Goal: Browse casually: Explore the website without a specific task or goal

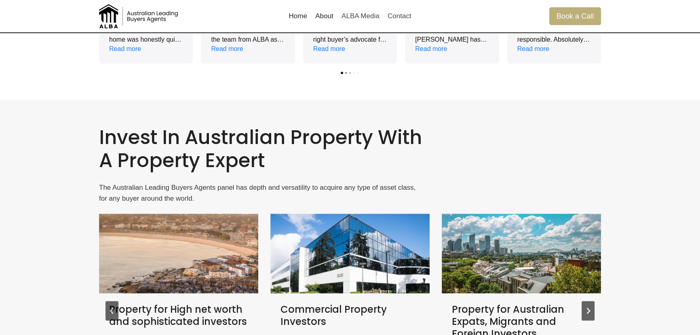
scroll to position [1182, 0]
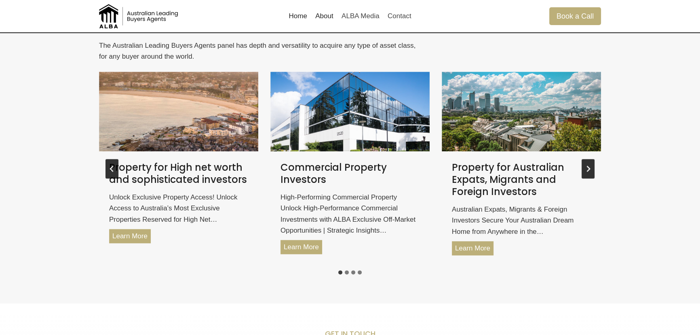
click at [110, 167] on button "Go to last slide" at bounding box center [112, 168] width 13 height 19
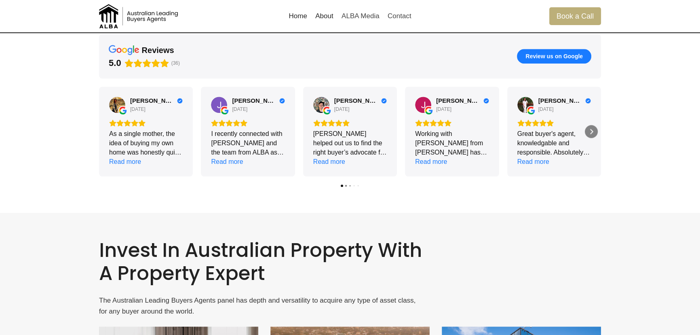
scroll to position [890, 0]
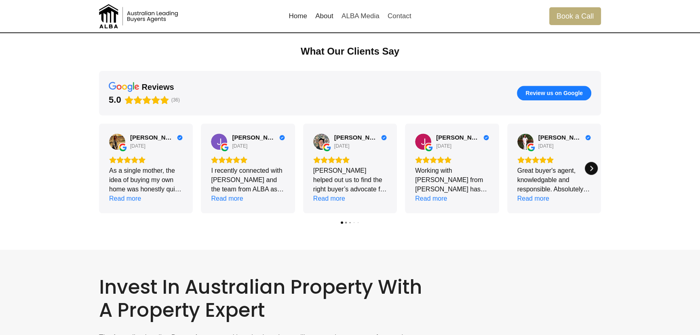
click at [591, 166] on icon "Next" at bounding box center [591, 167] width 3 height 5
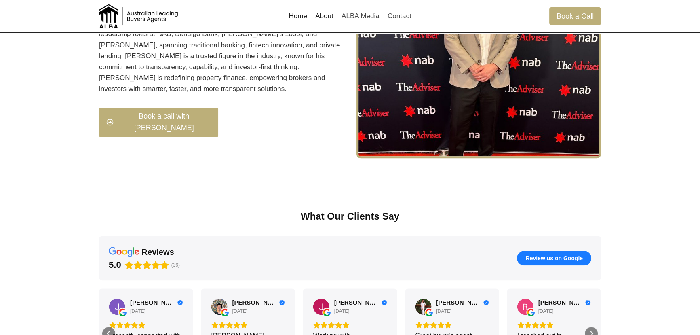
scroll to position [772, 0]
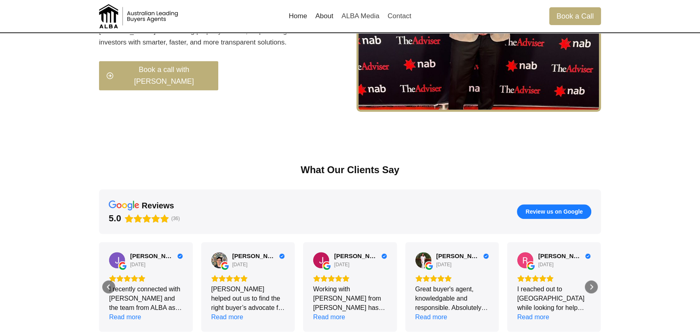
click at [597, 284] on div "Next" at bounding box center [591, 286] width 13 height 13
click at [591, 287] on icon "Next" at bounding box center [591, 286] width 6 height 6
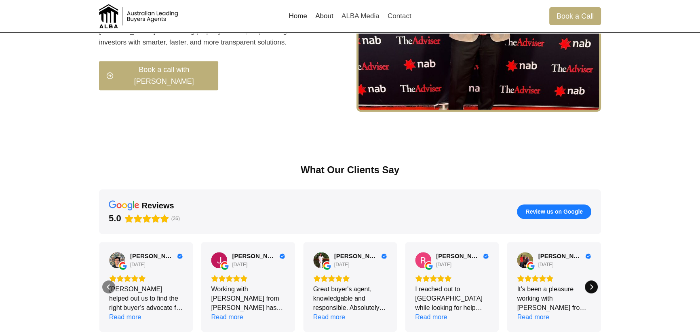
click at [591, 287] on icon "Next" at bounding box center [591, 286] width 6 height 6
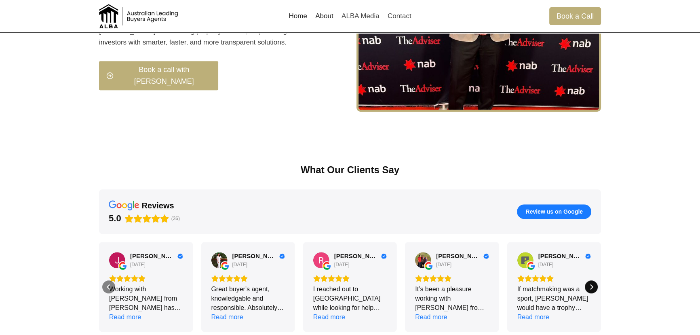
click at [591, 287] on icon "Next" at bounding box center [591, 286] width 6 height 6
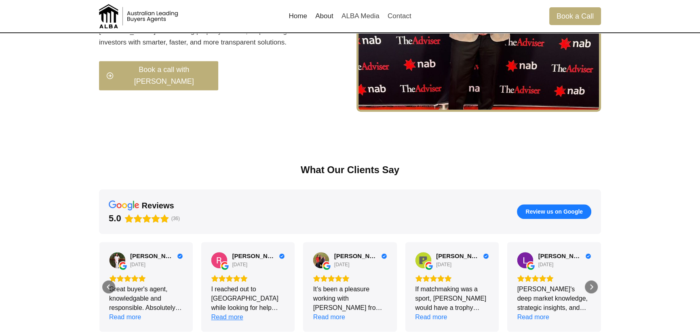
click at [228, 313] on div "Read more" at bounding box center [227, 316] width 32 height 9
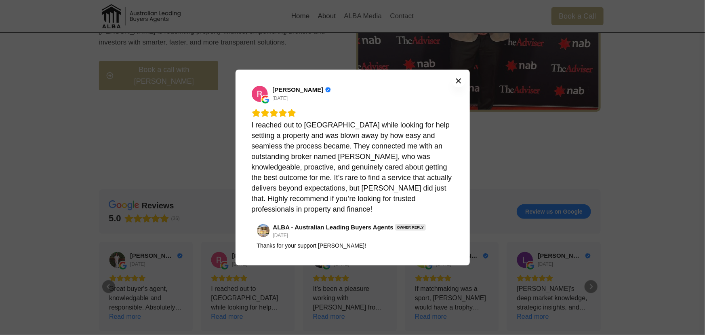
click at [459, 83] on icon "Close" at bounding box center [459, 81] width 6 height 6
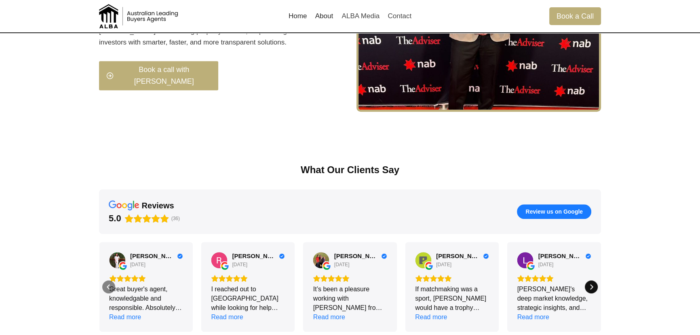
drag, startPoint x: 597, startPoint y: 291, endPoint x: 597, endPoint y: 287, distance: 4.5
click at [597, 289] on div "Next" at bounding box center [591, 286] width 13 height 13
click at [597, 287] on div "Next" at bounding box center [591, 286] width 13 height 13
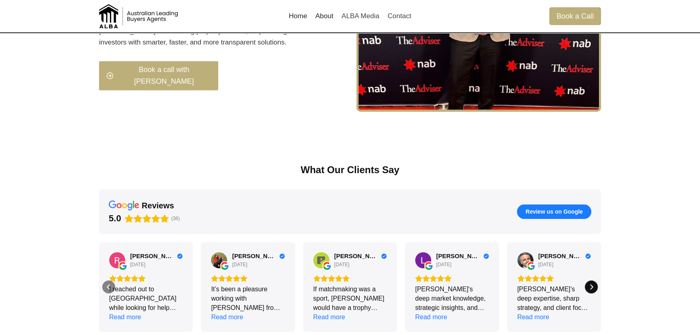
click at [597, 287] on div "Next" at bounding box center [591, 286] width 13 height 13
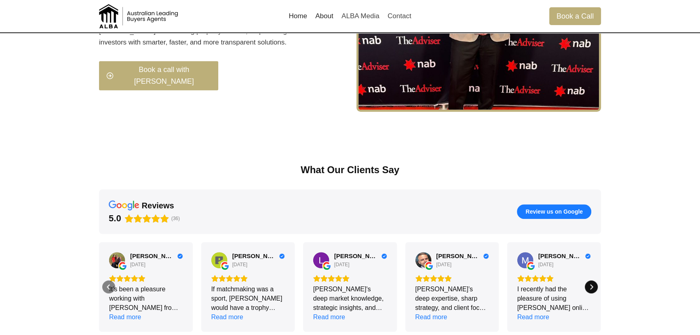
click at [597, 287] on div "Next" at bounding box center [591, 286] width 13 height 13
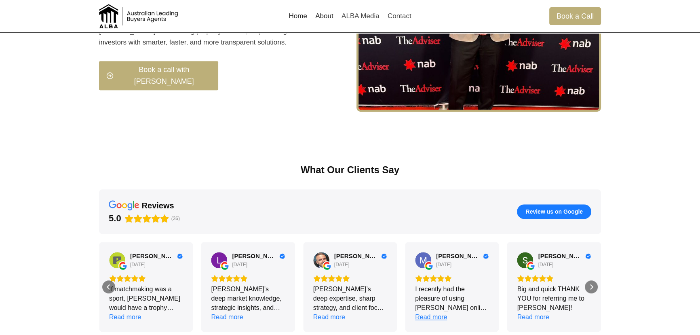
click at [441, 315] on div "Read more" at bounding box center [431, 316] width 32 height 9
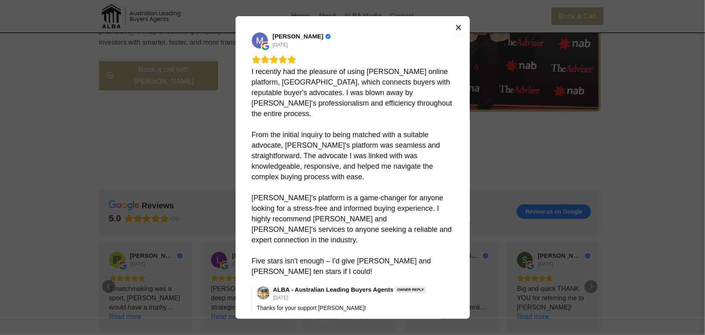
click at [458, 30] on icon "Close" at bounding box center [459, 27] width 6 height 6
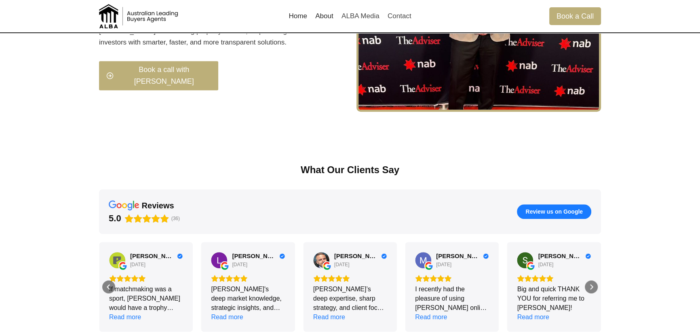
click at [598, 289] on div "[PERSON_NAME] [DATE] Big and quick THANK YOU for referring me to [PERSON_NAME]!…" at bounding box center [554, 287] width 94 height 90
click at [595, 289] on div "Next" at bounding box center [591, 286] width 13 height 13
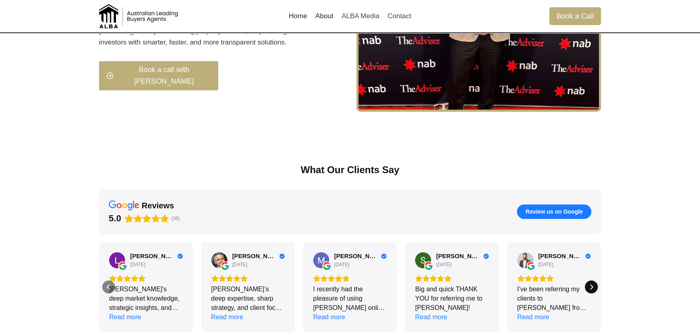
click at [593, 288] on icon "Next" at bounding box center [591, 286] width 6 height 6
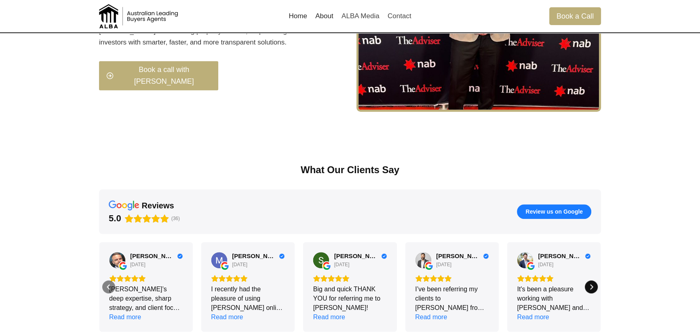
click at [593, 288] on icon "Next" at bounding box center [591, 286] width 6 height 6
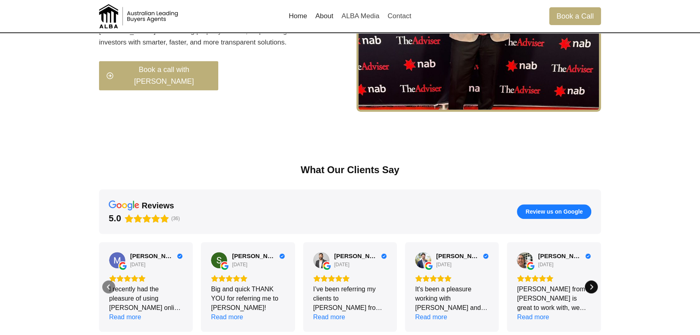
click at [593, 288] on icon "Next" at bounding box center [591, 286] width 6 height 6
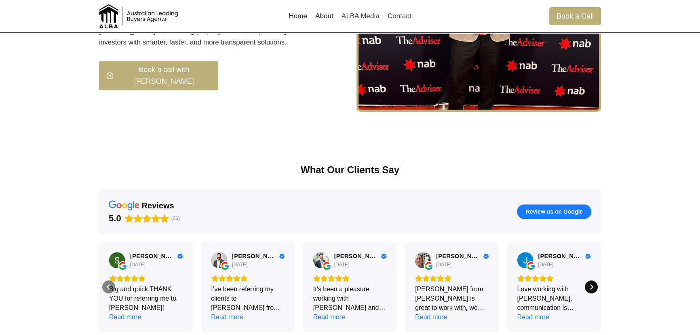
click at [593, 288] on icon "Next" at bounding box center [591, 286] width 6 height 6
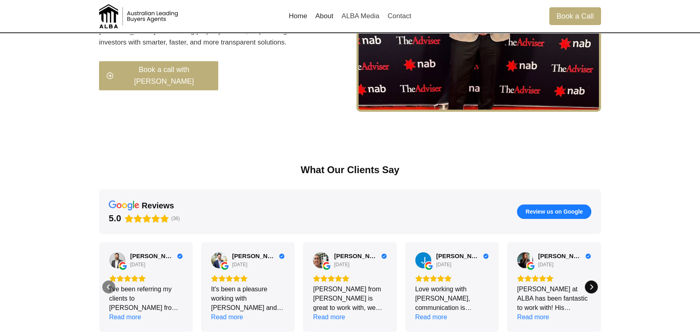
click at [594, 287] on icon "Next" at bounding box center [591, 286] width 6 height 6
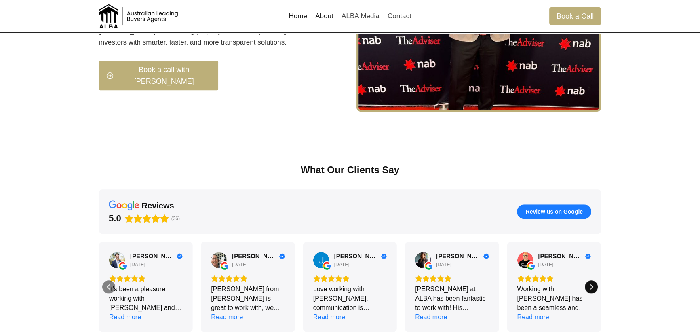
click at [594, 287] on icon "Next" at bounding box center [591, 286] width 6 height 6
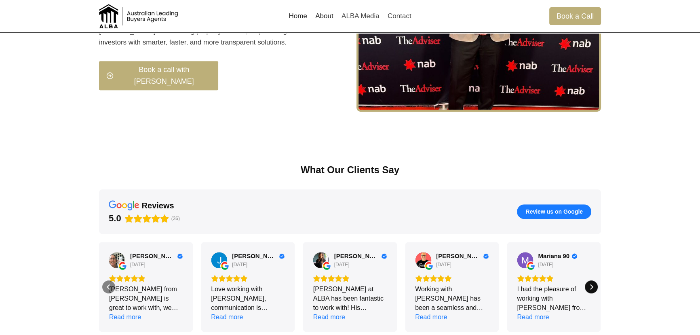
click at [594, 287] on icon "Next" at bounding box center [591, 286] width 6 height 6
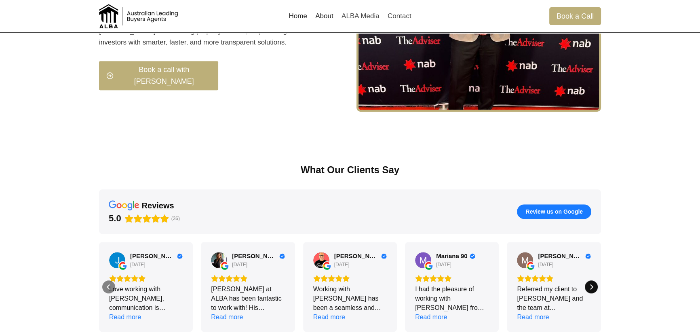
click at [594, 287] on icon "Next" at bounding box center [591, 286] width 6 height 6
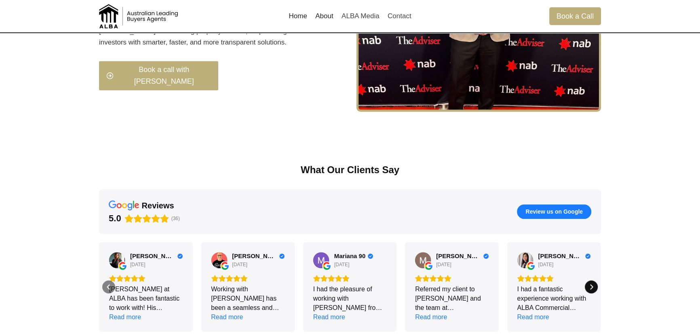
click at [594, 287] on icon "Next" at bounding box center [591, 286] width 6 height 6
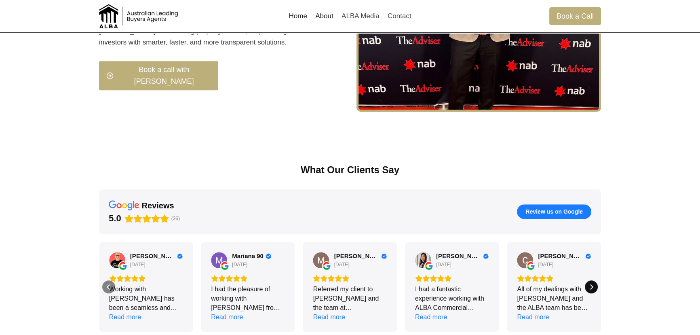
click at [594, 287] on icon "Next" at bounding box center [591, 286] width 6 height 6
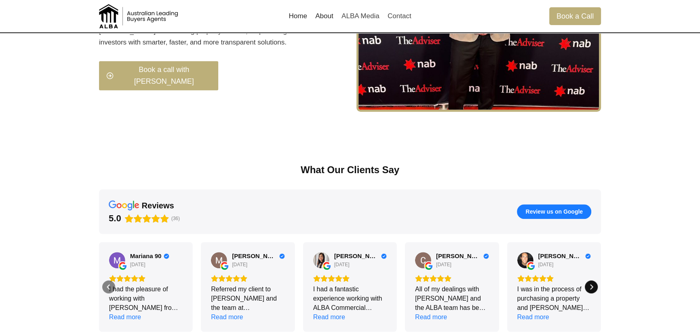
click at [594, 287] on icon "Next" at bounding box center [591, 286] width 6 height 6
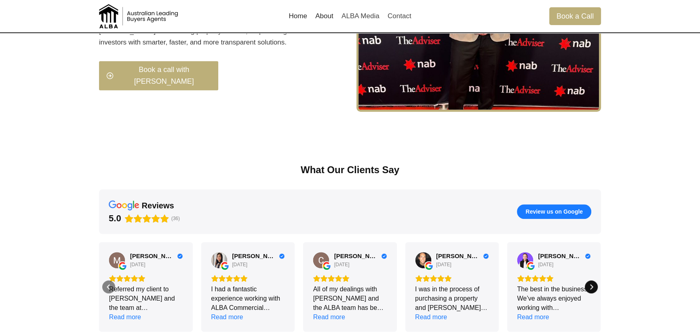
click at [594, 287] on icon "Next" at bounding box center [591, 286] width 6 height 6
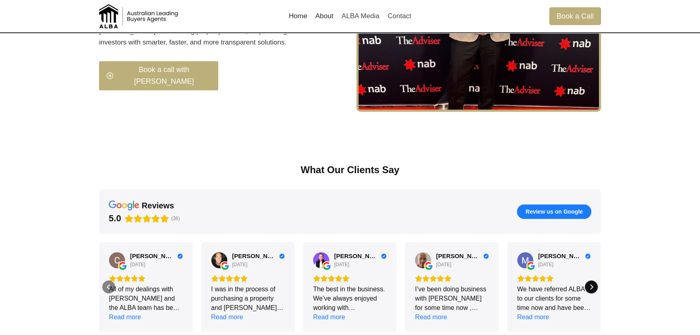
click at [594, 287] on icon "Next" at bounding box center [591, 286] width 6 height 6
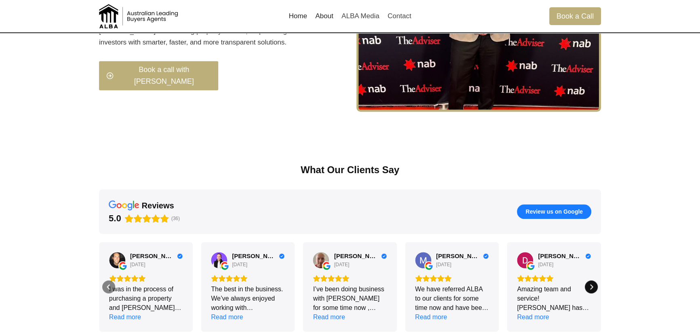
click at [594, 287] on icon "Next" at bounding box center [591, 286] width 6 height 6
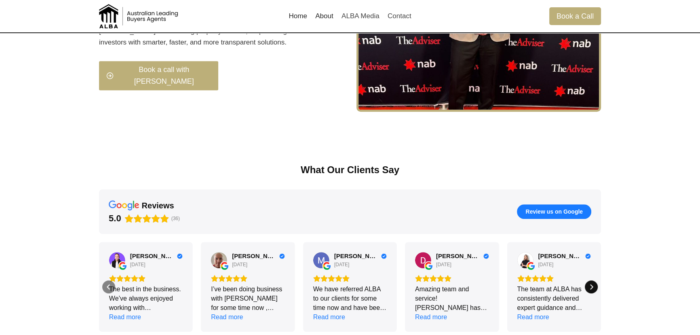
click at [594, 287] on icon "Next" at bounding box center [591, 286] width 6 height 6
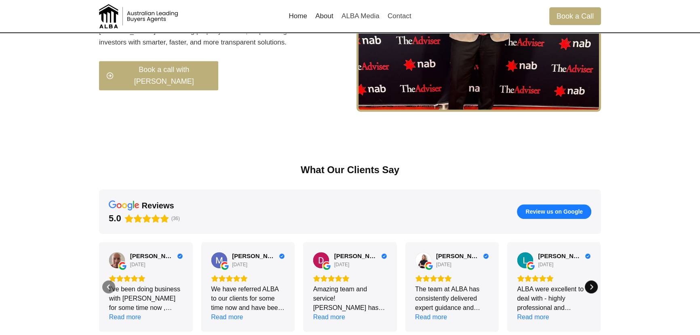
click at [594, 287] on icon "Next" at bounding box center [591, 286] width 6 height 6
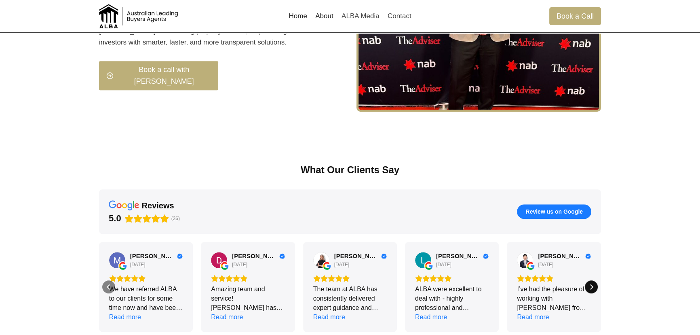
click at [594, 287] on icon "Next" at bounding box center [591, 286] width 6 height 6
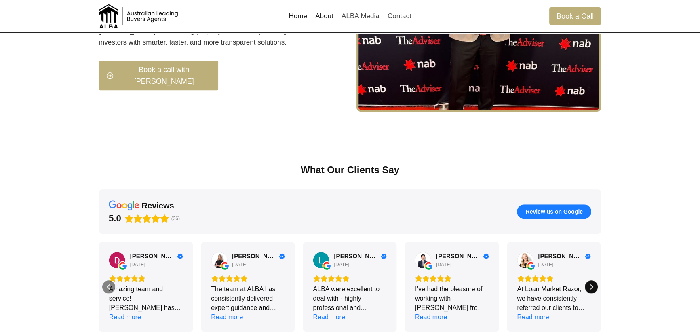
click at [594, 287] on icon "Next" at bounding box center [591, 286] width 6 height 6
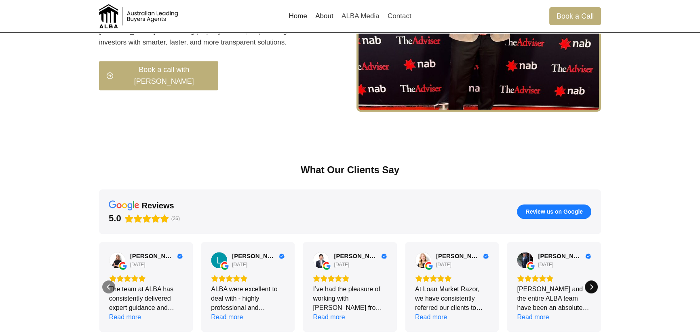
click at [594, 287] on icon "Next" at bounding box center [591, 286] width 6 height 6
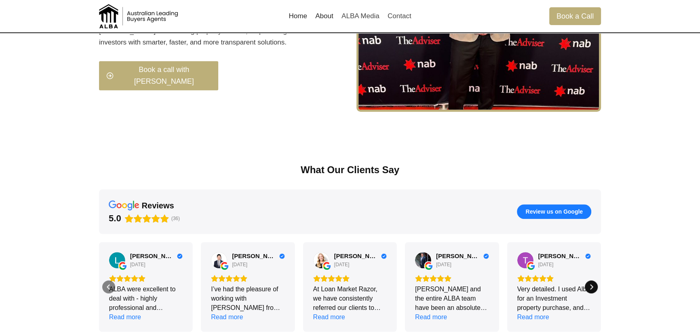
click at [594, 287] on icon "Next" at bounding box center [591, 286] width 6 height 6
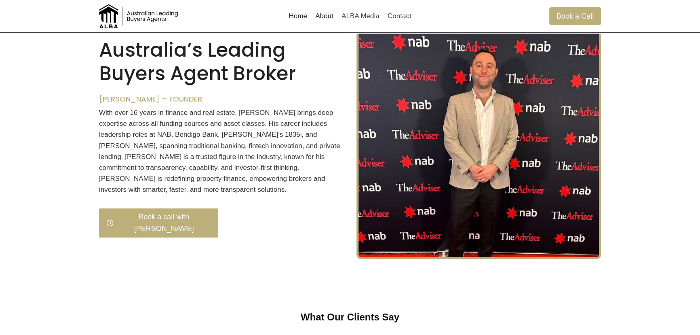
scroll to position [441, 0]
